Goal: Task Accomplishment & Management: Use online tool/utility

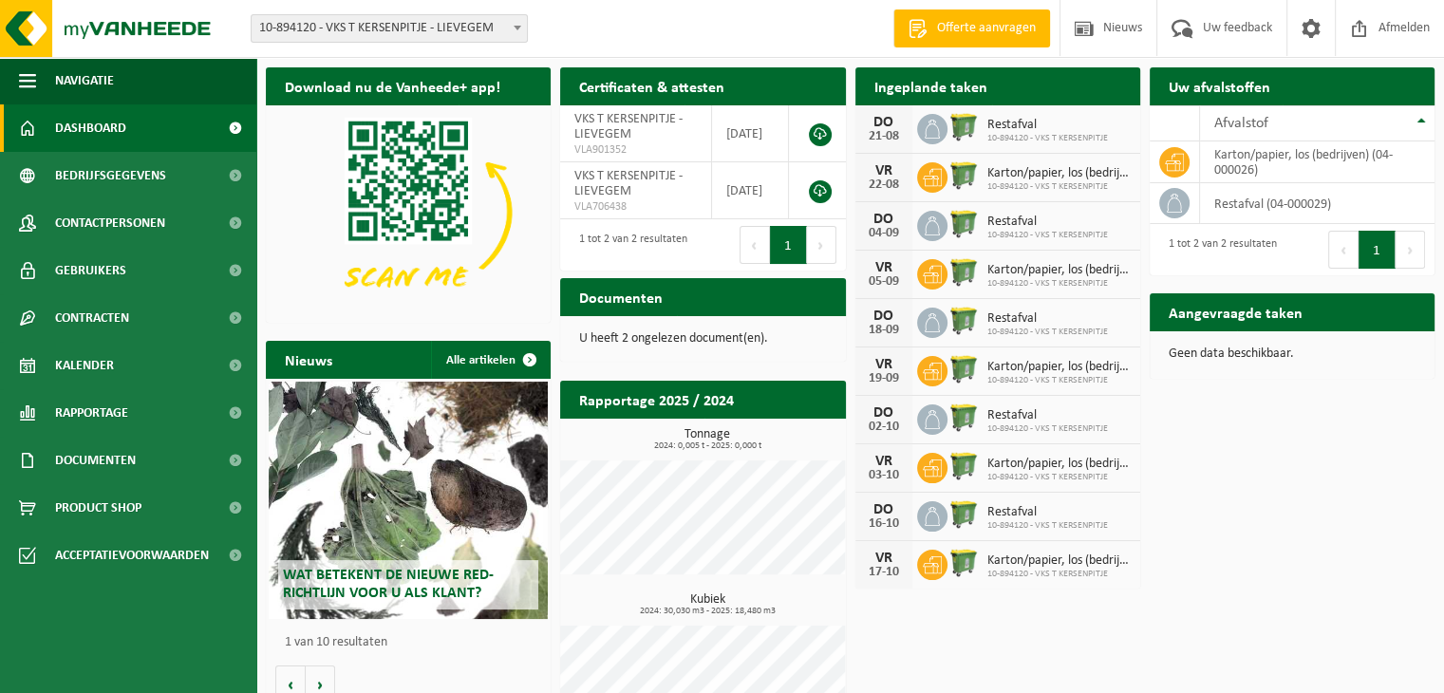
click at [1016, 81] on div "Ingeplande taken Bekijk uw kalender" at bounding box center [997, 86] width 285 height 38
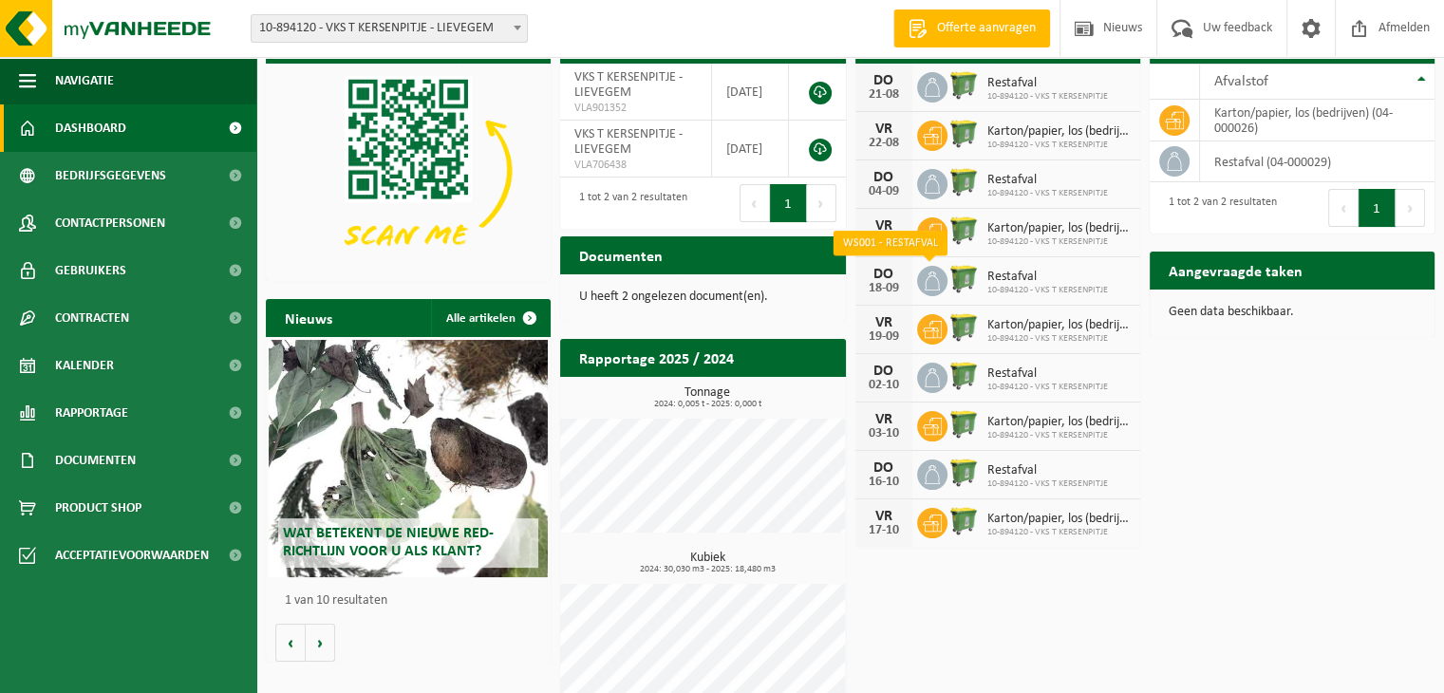
scroll to position [65, 0]
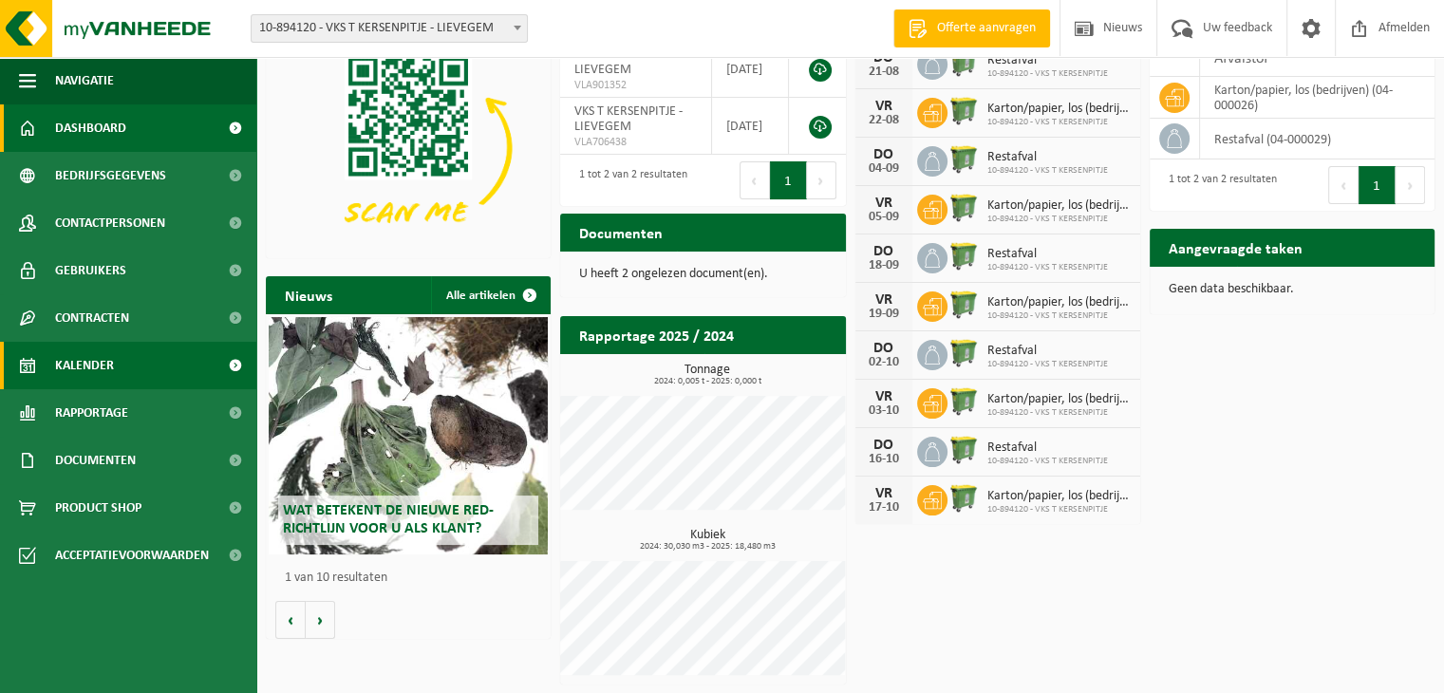
click at [105, 373] on span "Kalender" at bounding box center [84, 365] width 59 height 47
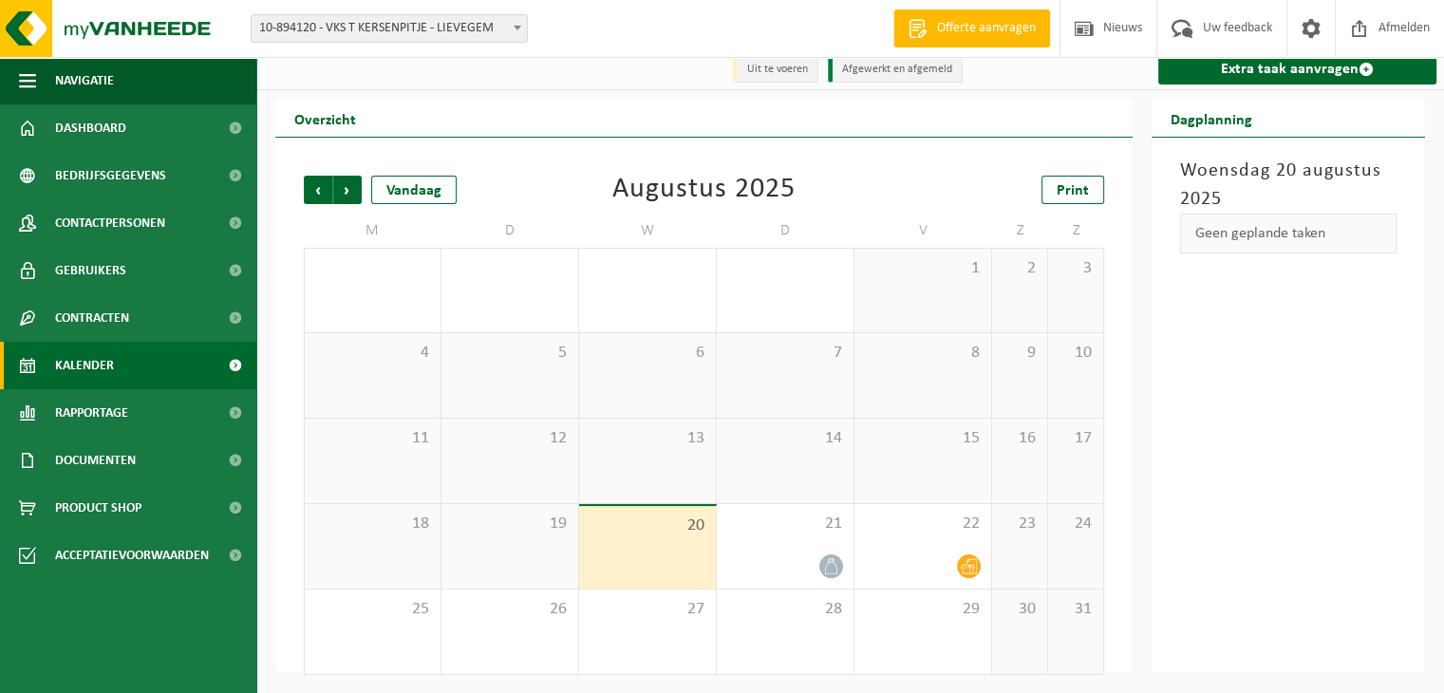
scroll to position [11, 0]
click at [1094, 191] on link "Print" at bounding box center [1073, 189] width 63 height 28
click at [357, 194] on span "Volgende" at bounding box center [347, 189] width 28 height 28
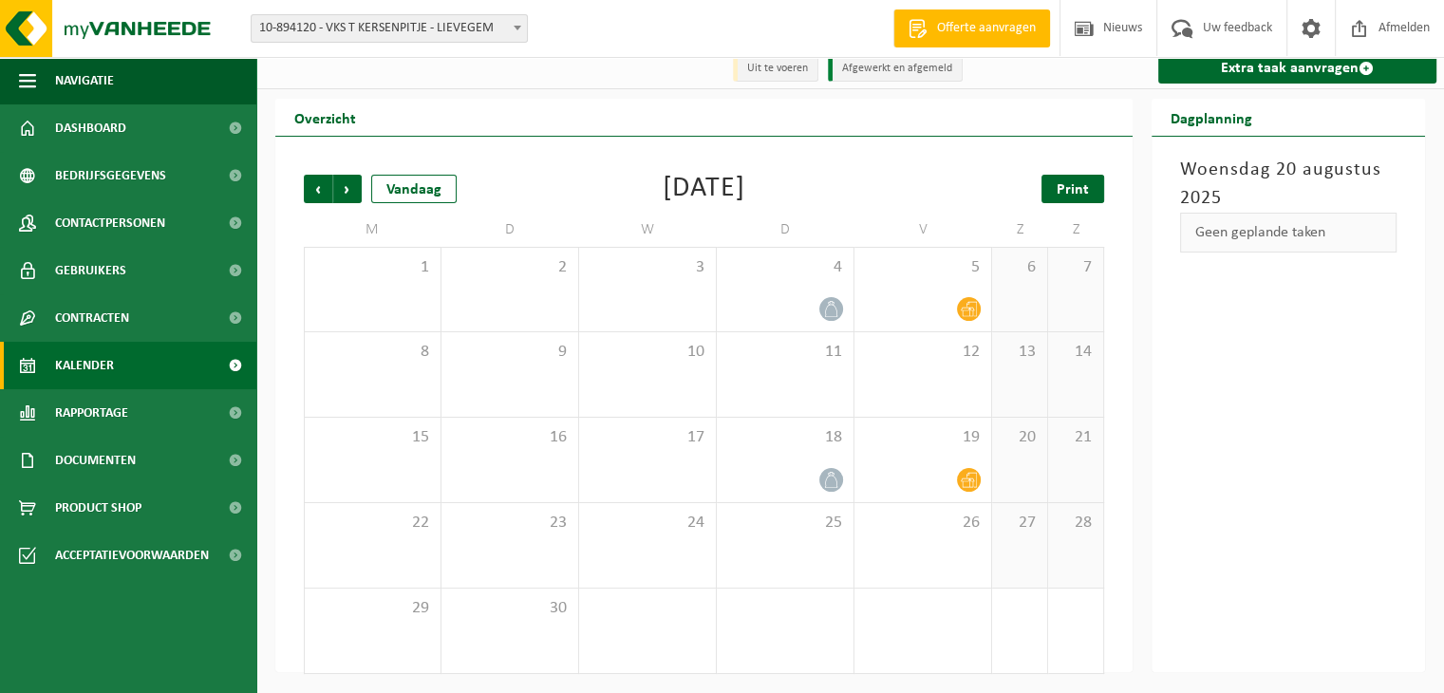
click at [1075, 187] on span "Print" at bounding box center [1073, 189] width 32 height 15
click at [349, 196] on span "Volgende" at bounding box center [347, 189] width 28 height 28
click at [1079, 193] on span "Print" at bounding box center [1073, 189] width 32 height 15
click at [355, 190] on span "Volgende" at bounding box center [347, 189] width 28 height 28
